Goal: Information Seeking & Learning: Learn about a topic

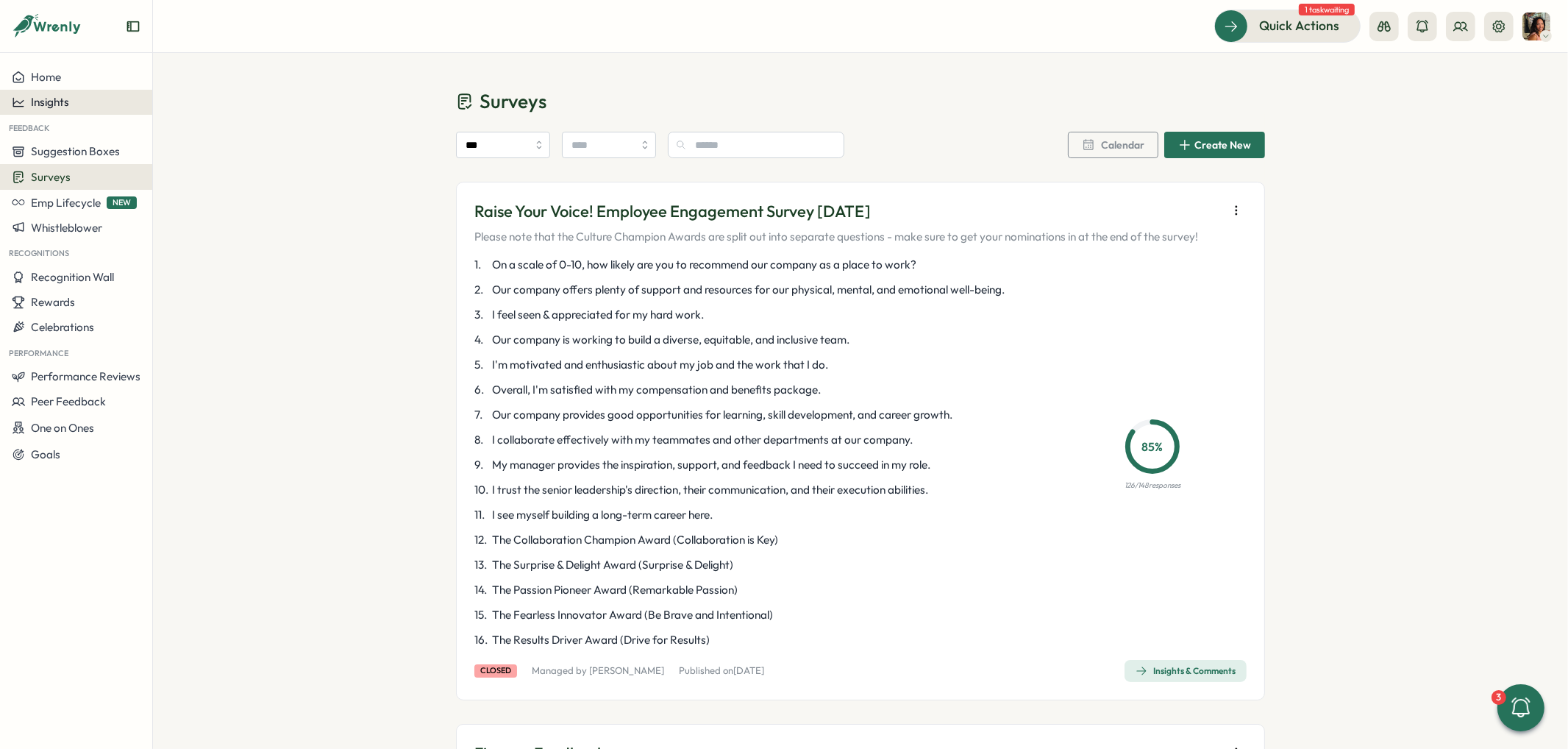
click at [62, 99] on span "Insights" at bounding box center [49, 101] width 38 height 14
click at [199, 55] on div "Culture score" at bounding box center [209, 60] width 105 height 16
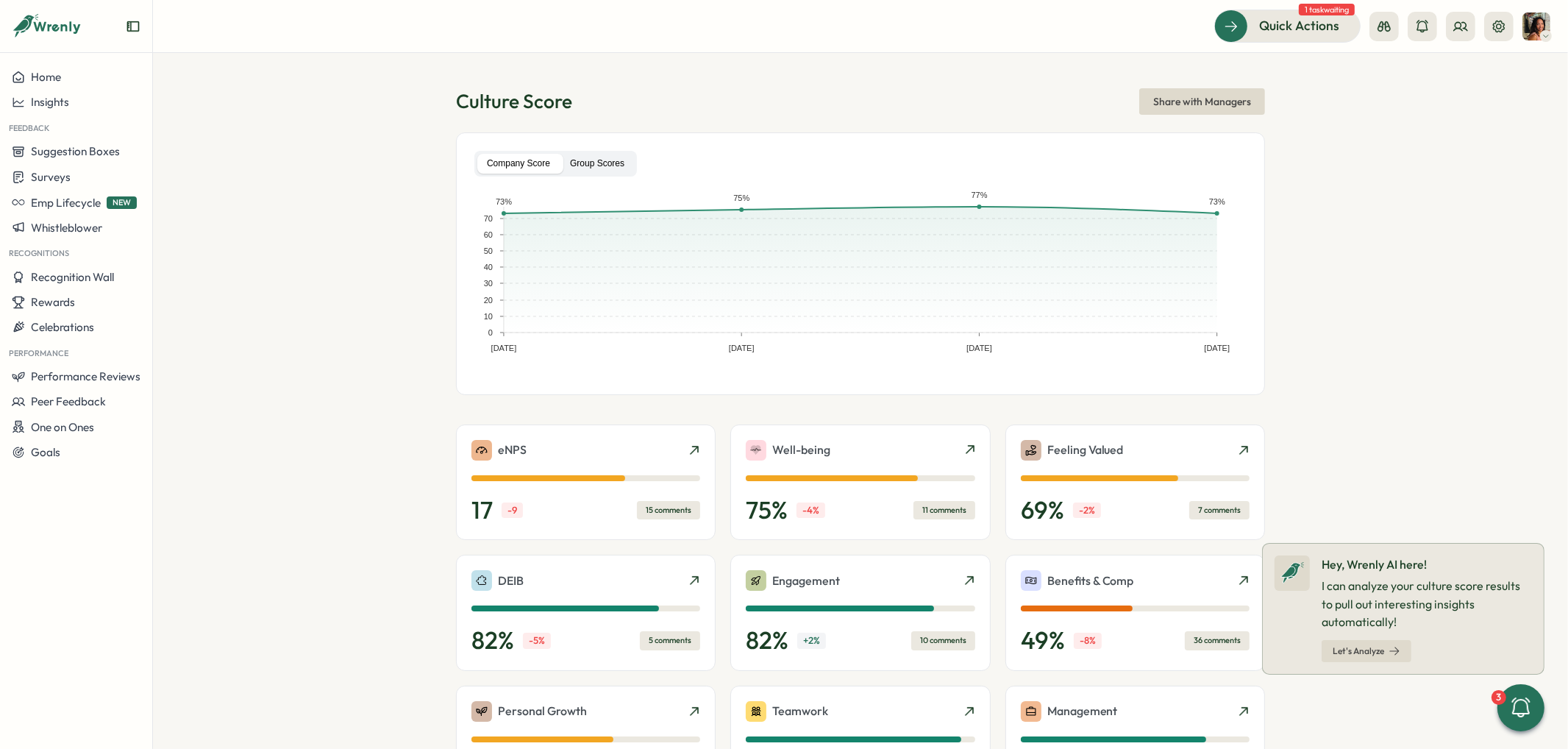
click at [588, 165] on label "Group Scores" at bounding box center [597, 163] width 73 height 20
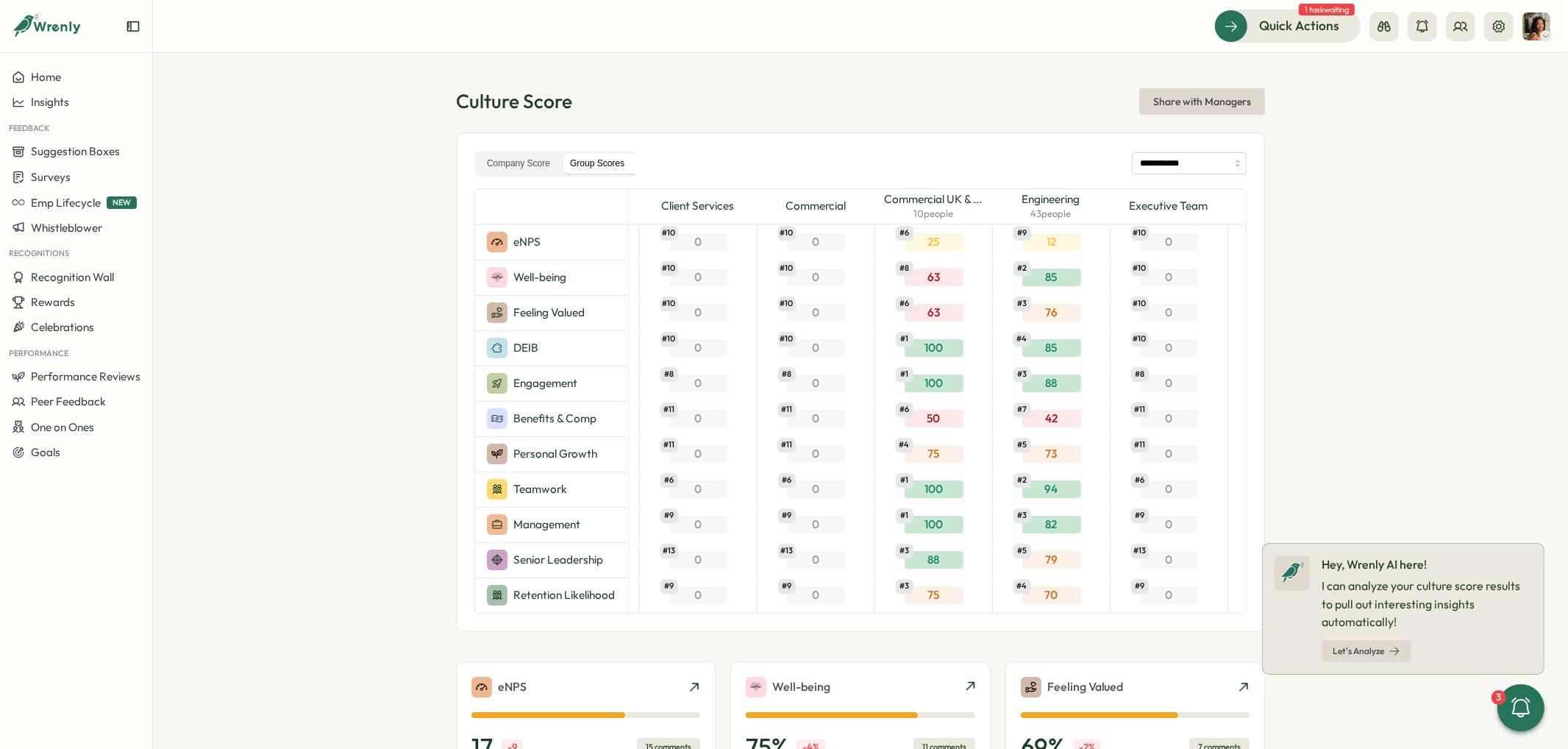
scroll to position [0, 718]
